Goal: Task Accomplishment & Management: Manage account settings

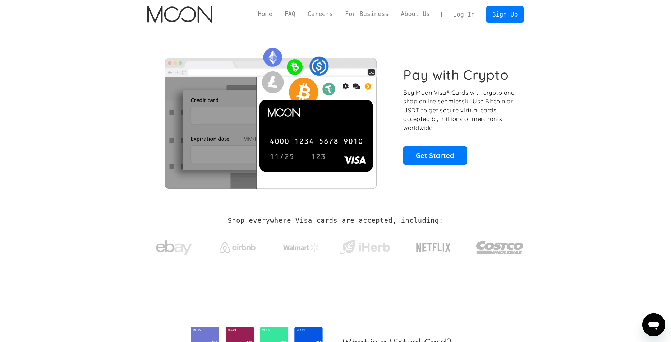
click at [470, 18] on link "Log In" at bounding box center [464, 14] width 34 height 16
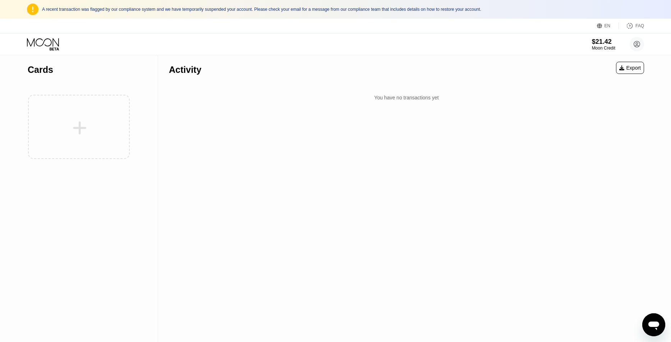
click at [450, 8] on div "A recent transaction was flagged by our compliance system and we have temporari…" at bounding box center [343, 9] width 602 height 5
click at [621, 70] on div "Export" at bounding box center [630, 68] width 22 height 6
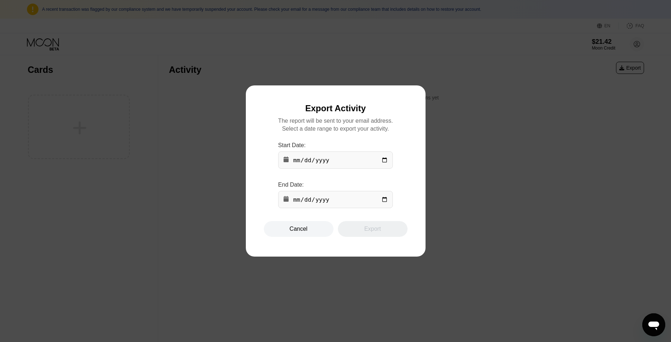
click at [455, 138] on div at bounding box center [335, 171] width 671 height 342
click at [632, 46] on div at bounding box center [335, 171] width 671 height 342
click at [287, 232] on div "Cancel" at bounding box center [299, 229] width 70 height 16
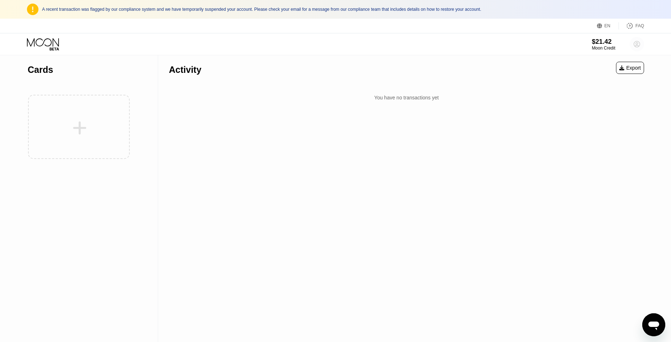
click at [635, 45] on circle at bounding box center [637, 44] width 14 height 14
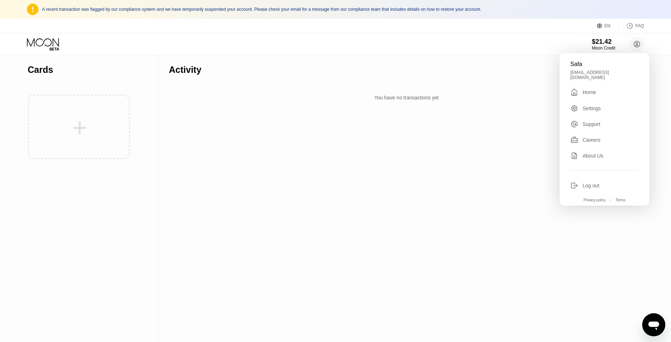
click at [593, 83] on div "Safa safasafariss@gmail.com  Home Settings Support Careers About Us Log out Pr…" at bounding box center [605, 129] width 90 height 153
click at [594, 89] on div "Home" at bounding box center [589, 92] width 13 height 6
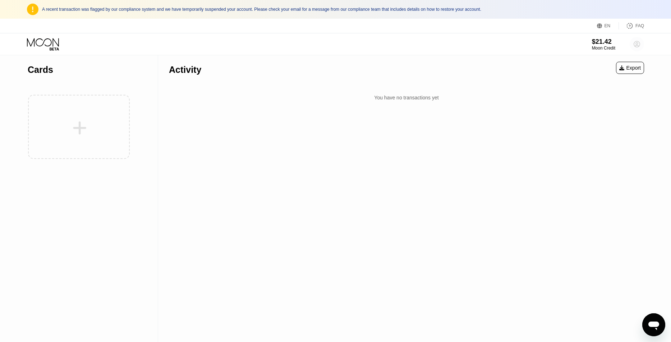
click at [641, 45] on circle at bounding box center [637, 44] width 14 height 14
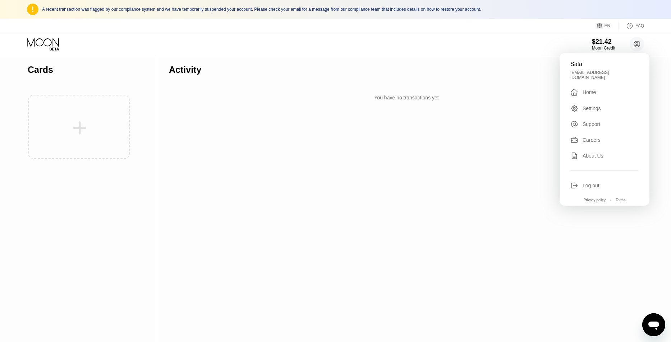
click at [578, 64] on div "Safa" at bounding box center [604, 64] width 68 height 6
click at [593, 106] on div "Settings" at bounding box center [592, 109] width 18 height 6
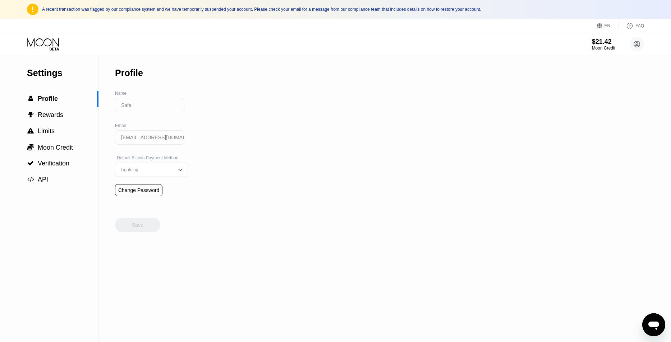
click at [169, 109] on input "Safa" at bounding box center [149, 105] width 69 height 14
click at [294, 154] on div "Settings  Profile  Rewards  Limits  Moon Credit  Verification  API Profil…" at bounding box center [335, 198] width 671 height 287
click at [61, 117] on span "Rewards" at bounding box center [51, 114] width 26 height 7
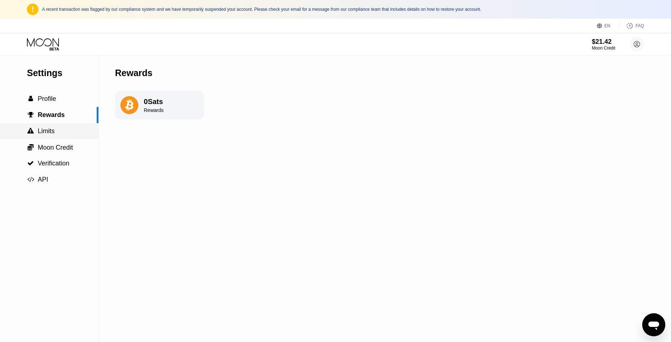
click at [61, 126] on div " Limits" at bounding box center [49, 131] width 98 height 16
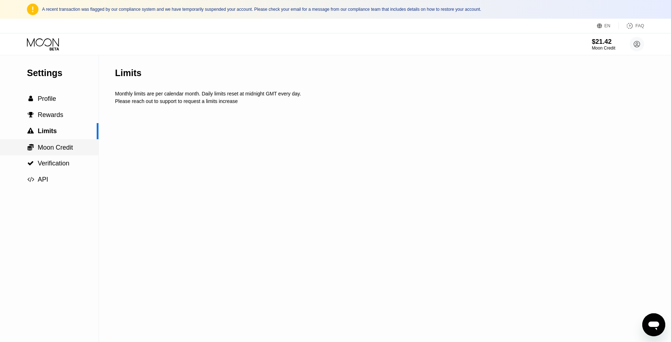
click at [62, 143] on div " Moon Credit" at bounding box center [49, 147] width 98 height 16
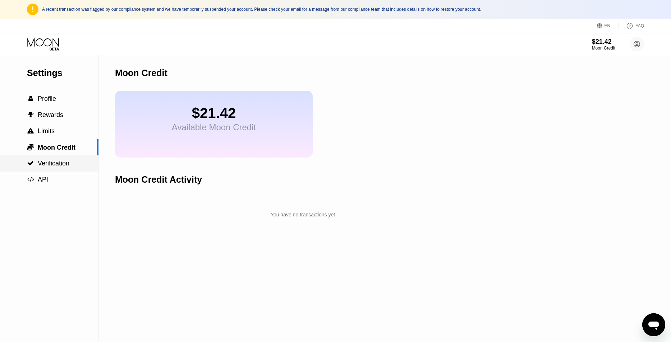
click at [61, 164] on span "Verification" at bounding box center [54, 163] width 32 height 7
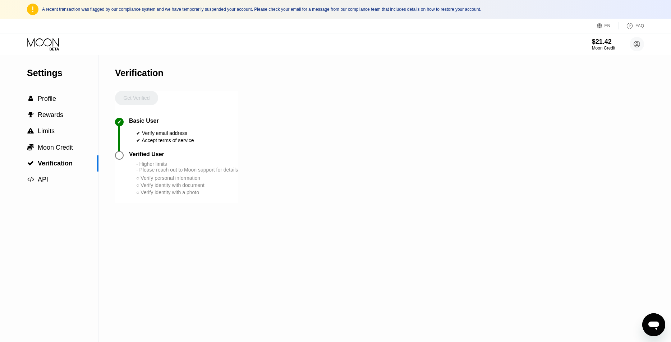
click at [135, 99] on div "Get Verified" at bounding box center [136, 104] width 43 height 27
click at [59, 178] on div " API" at bounding box center [49, 180] width 98 height 8
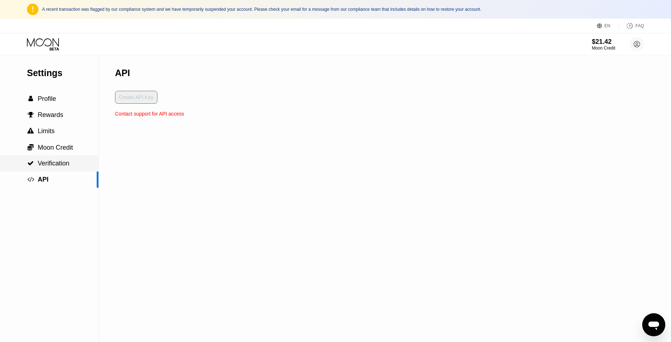
click at [60, 161] on div " Verification" at bounding box center [48, 164] width 42 height 8
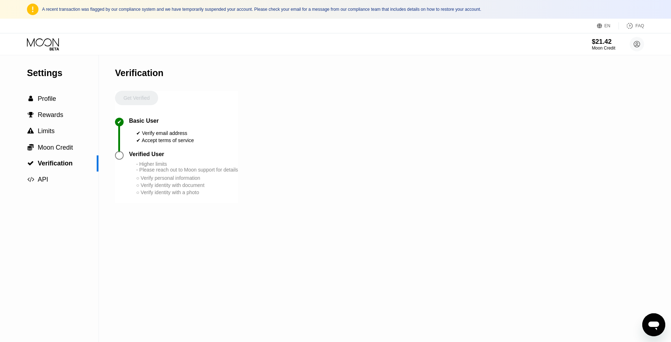
click at [119, 156] on div at bounding box center [119, 155] width 9 height 9
click at [139, 155] on div "Verified User" at bounding box center [146, 154] width 35 height 6
click at [142, 100] on div "Get Verified" at bounding box center [136, 104] width 43 height 27
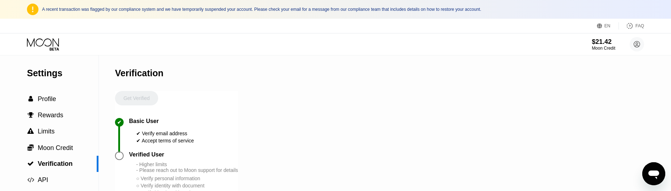
click at [143, 100] on div "Get Verified" at bounding box center [136, 104] width 43 height 27
click at [134, 99] on div "Get Verified" at bounding box center [136, 104] width 43 height 27
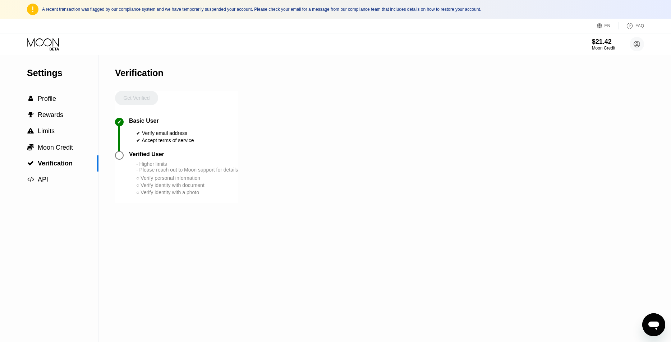
click at [657, 325] on icon "Open messaging window" at bounding box center [653, 326] width 11 height 9
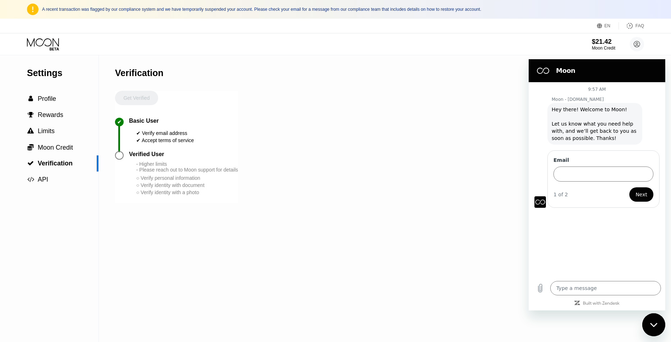
click at [445, 156] on div "Settings  Profile  Rewards  Limits  Moon Credit  Verification  API Verifi…" at bounding box center [335, 198] width 671 height 287
click at [261, 110] on div "Settings  Profile  Rewards  Limits  Moon Credit  Verification  API Verifi…" at bounding box center [335, 198] width 671 height 287
click at [474, 259] on div "Settings  Profile  Rewards  Limits  Moon Credit  Verification  API Verifi…" at bounding box center [335, 198] width 671 height 287
click at [650, 321] on div "Close messaging window" at bounding box center [654, 325] width 22 height 22
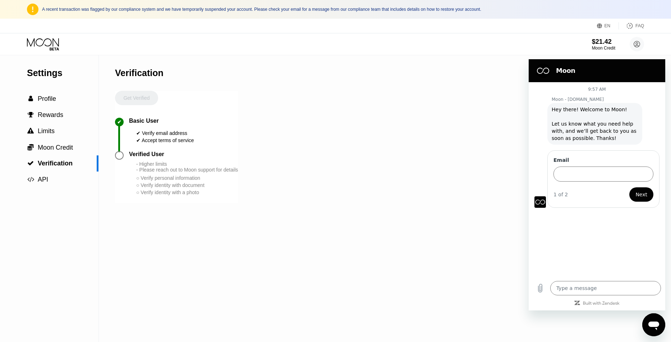
type textarea "x"
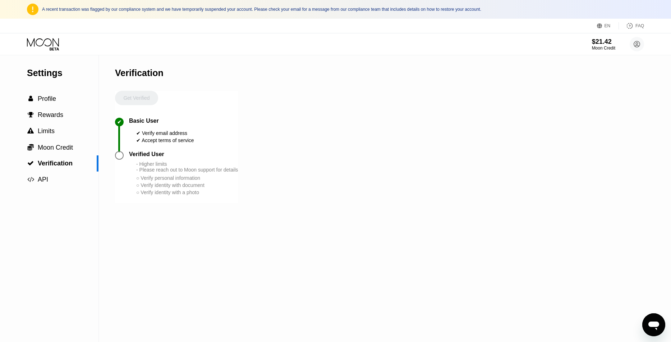
type textarea "x"
